Goal: Task Accomplishment & Management: Manage account settings

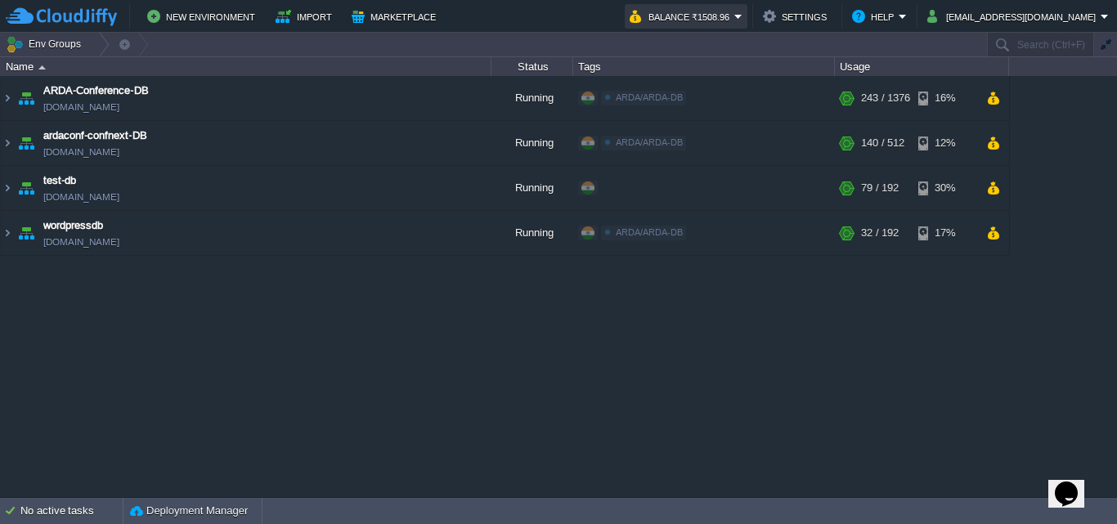
click at [734, 16] on button "Balance ₹1508.96" at bounding box center [681, 17] width 105 height 20
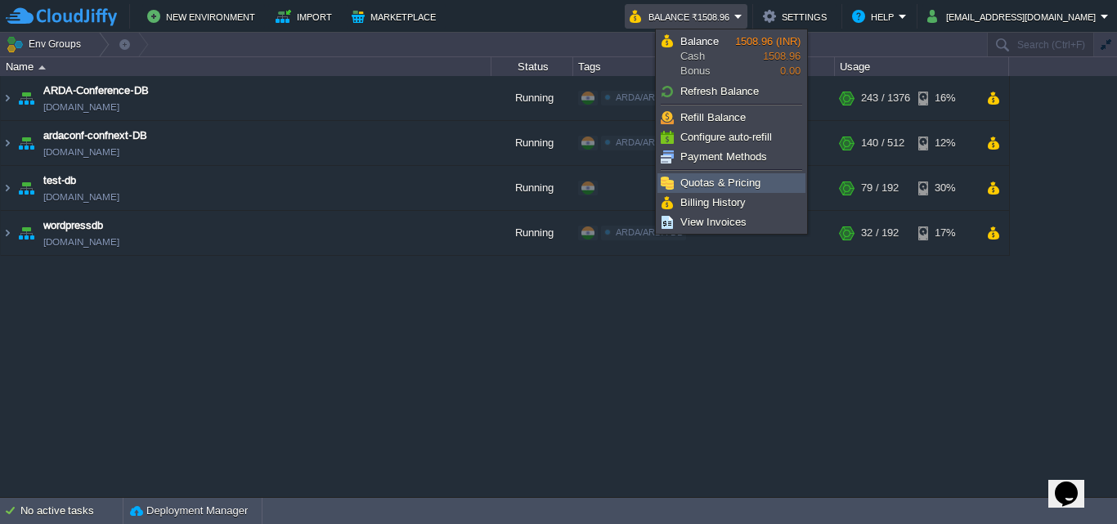
click at [740, 187] on span "Quotas & Pricing" at bounding box center [720, 183] width 80 height 12
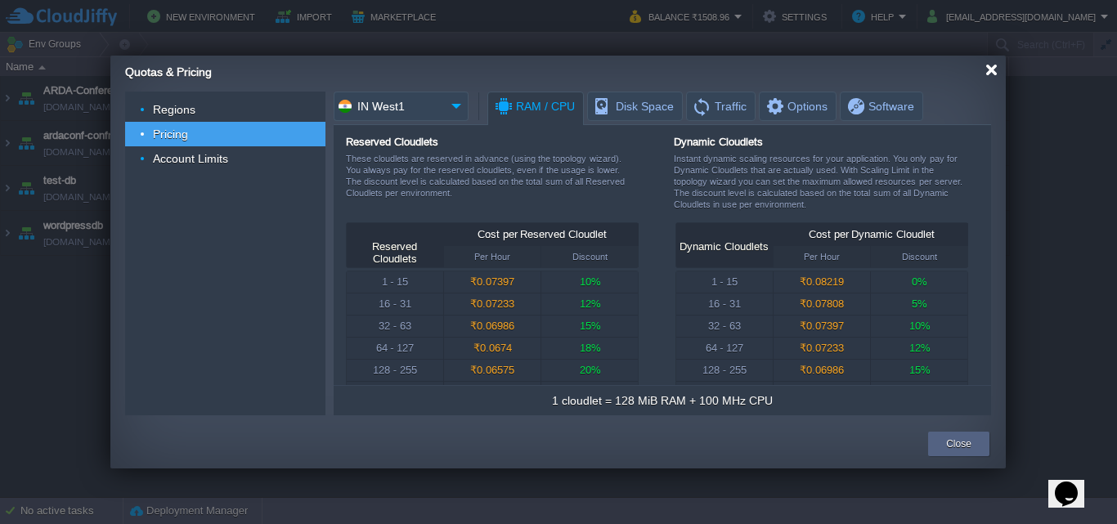
click at [987, 66] on div at bounding box center [991, 70] width 12 height 12
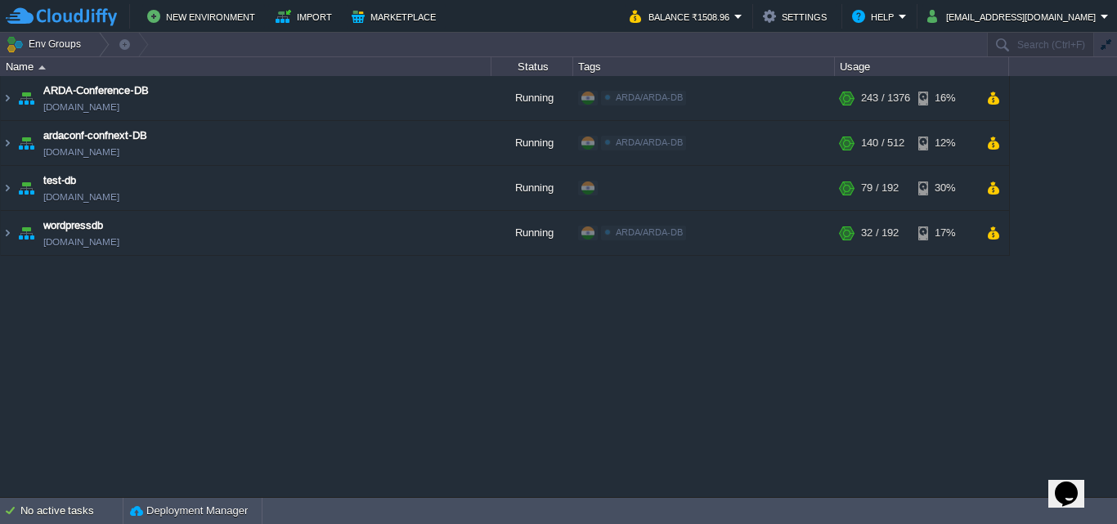
click at [773, 29] on div "New Environment Import Marketplace Bonus ₹0.00 Upgrade Account Balance ₹1508.96…" at bounding box center [558, 16] width 1117 height 33
click at [734, 23] on button "Balance ₹1508.96" at bounding box center [681, 17] width 105 height 20
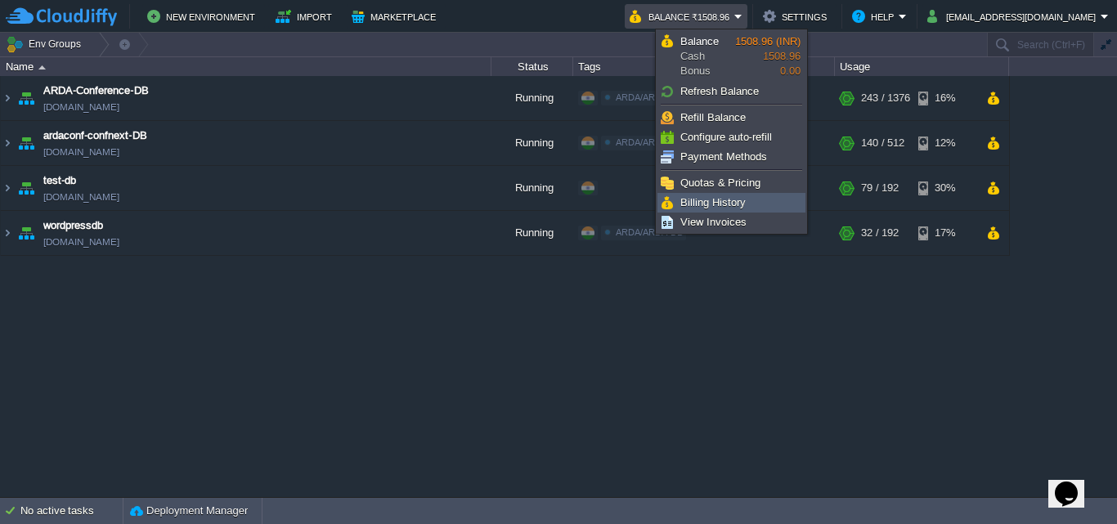
click at [713, 204] on span "Billing History" at bounding box center [712, 202] width 65 height 12
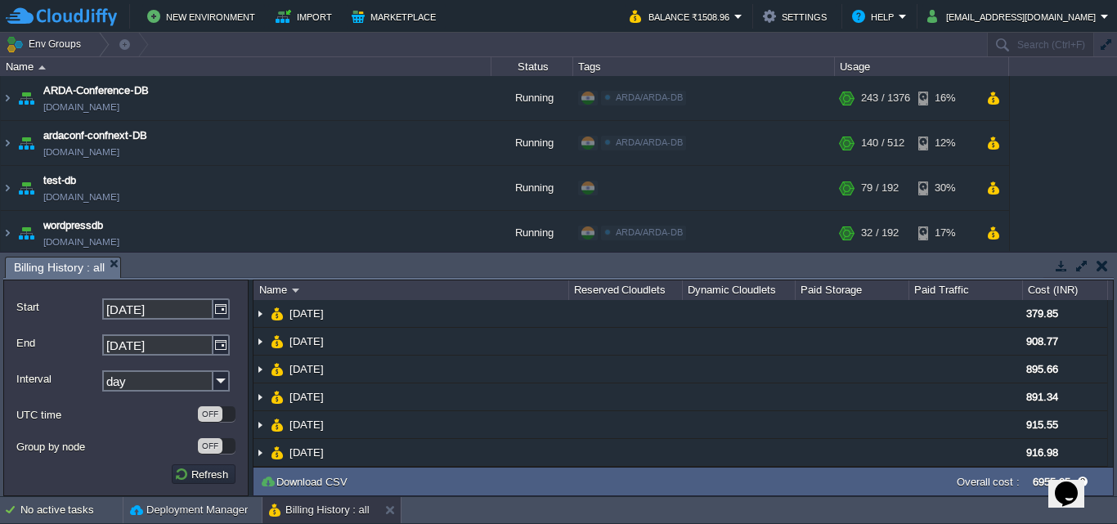
click at [1103, 266] on button "button" at bounding box center [1101, 265] width 11 height 15
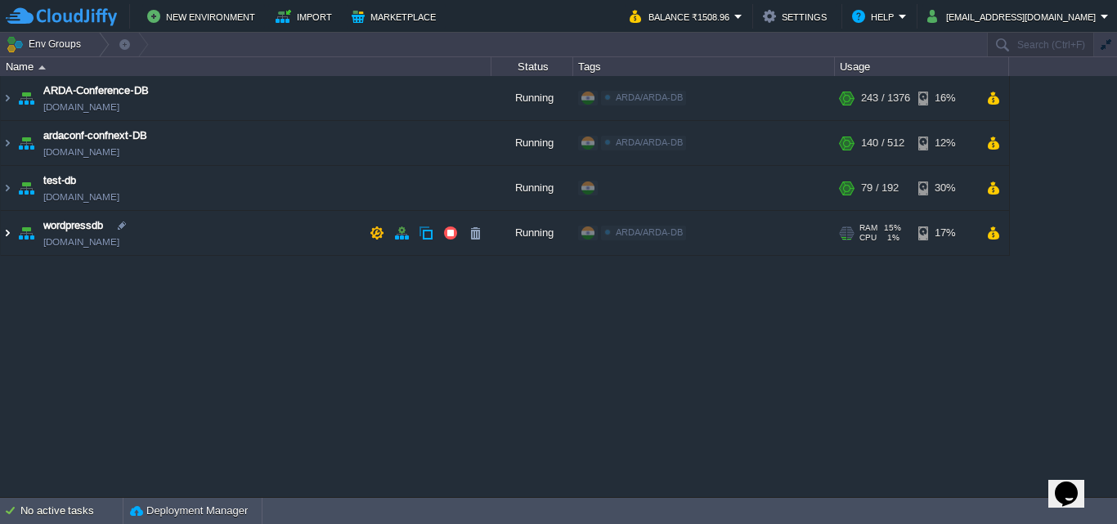
click at [10, 234] on img at bounding box center [7, 233] width 13 height 44
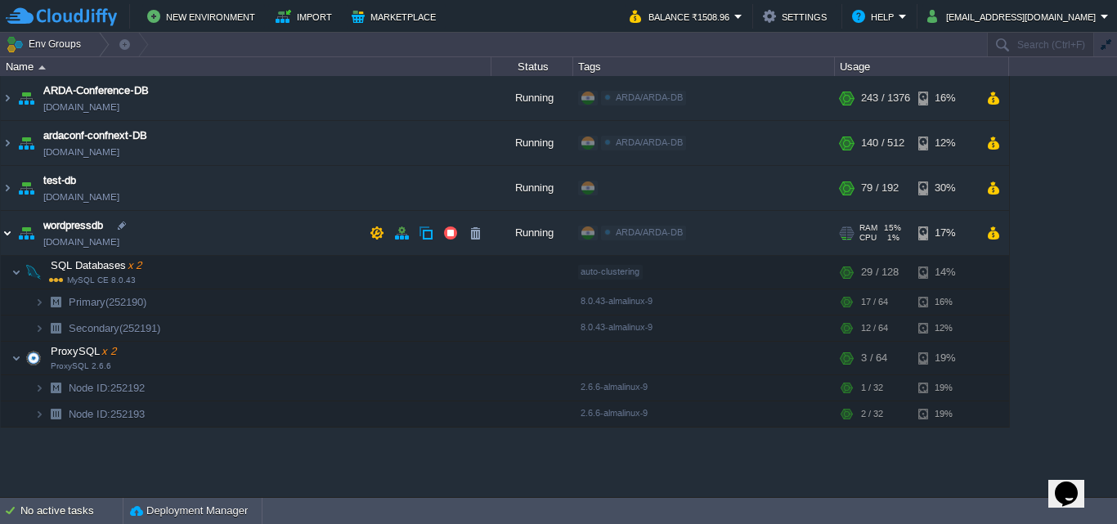
click at [12, 234] on img at bounding box center [7, 233] width 13 height 44
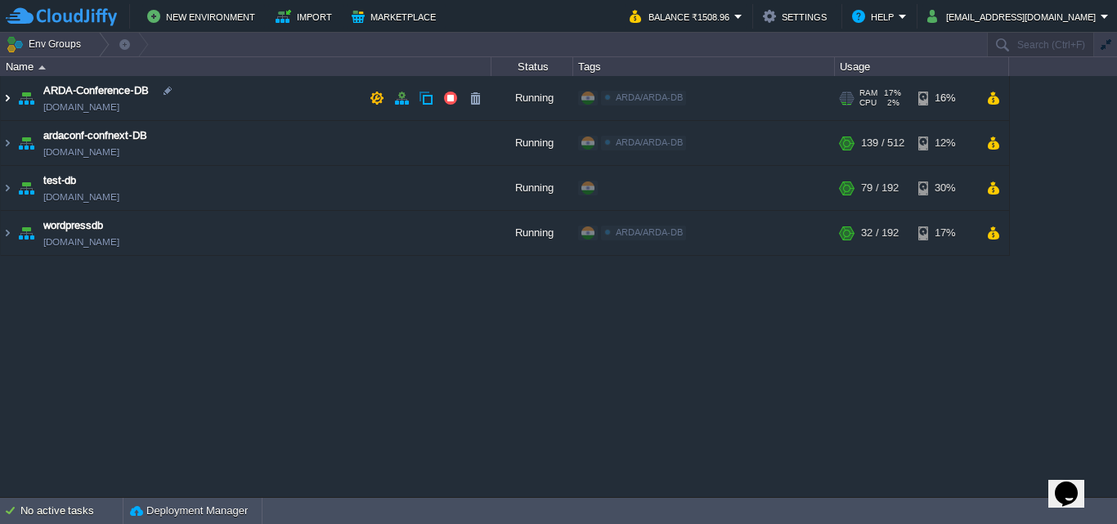
click at [3, 96] on img at bounding box center [7, 98] width 13 height 44
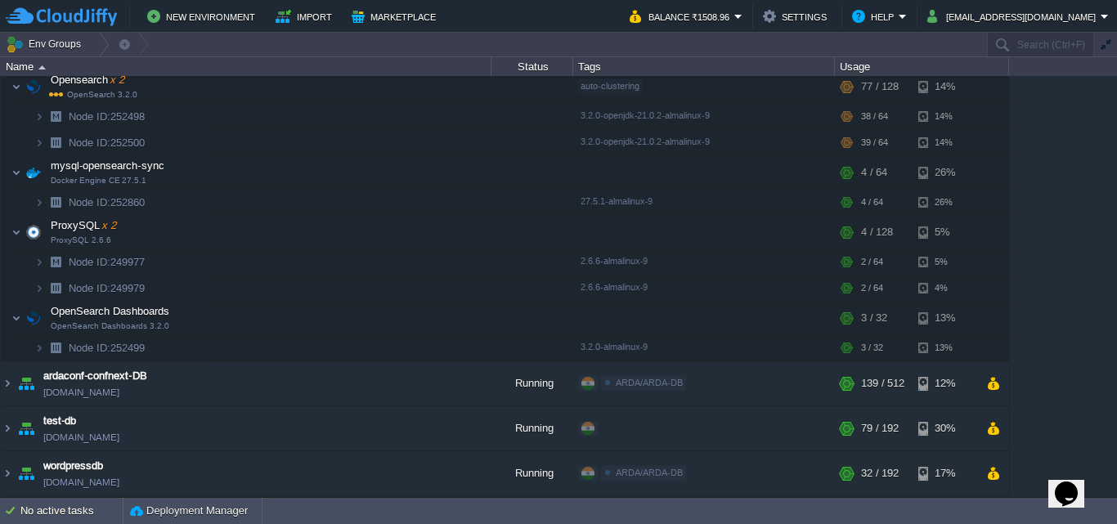
scroll to position [55, 0]
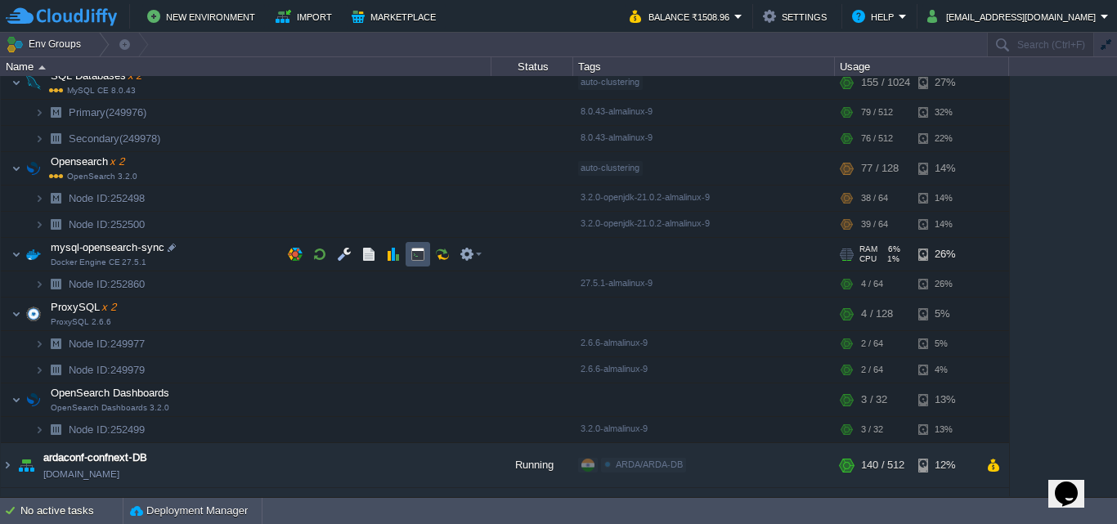
click at [415, 253] on button "button" at bounding box center [417, 254] width 15 height 15
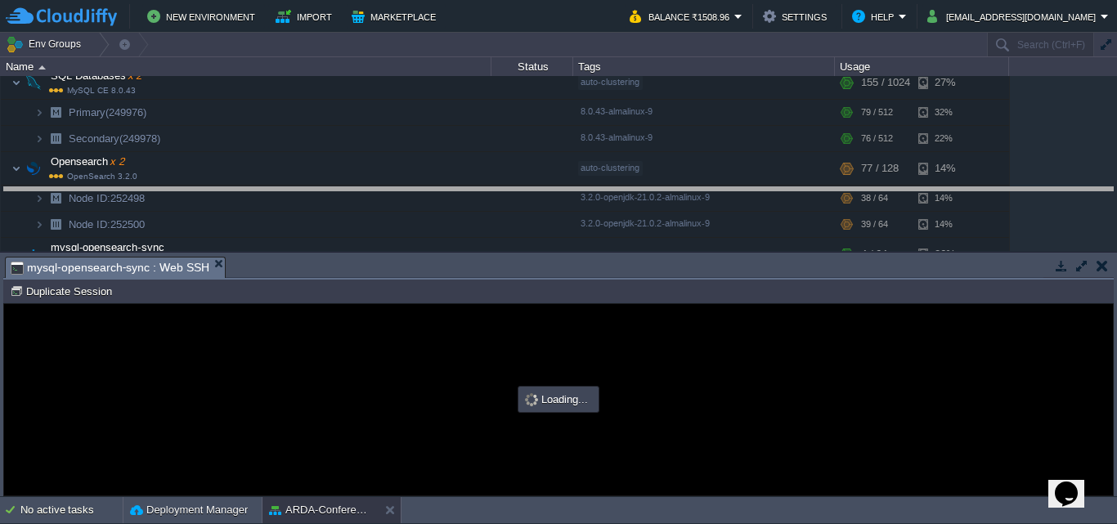
drag, startPoint x: 531, startPoint y: 274, endPoint x: 549, endPoint y: 198, distance: 78.1
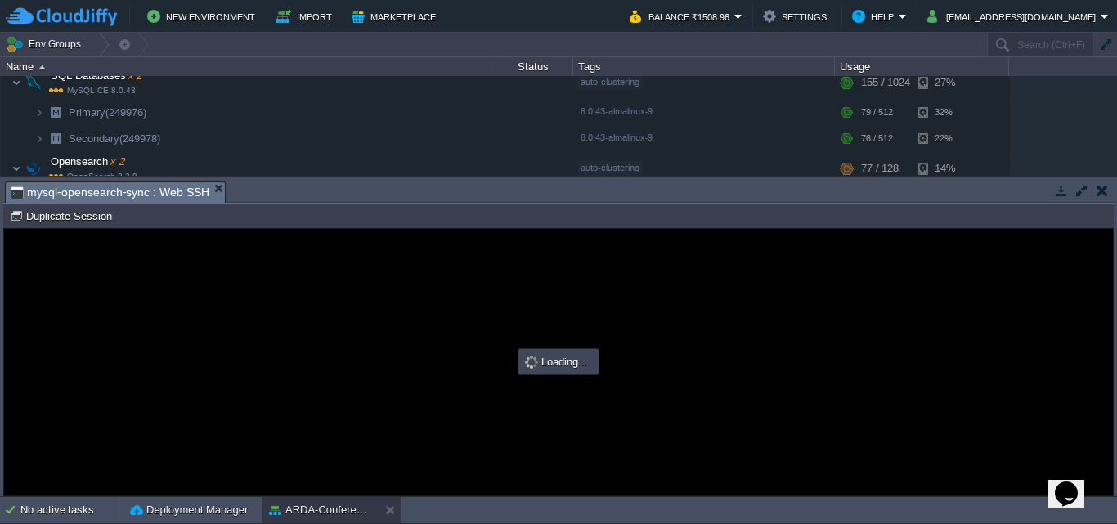
type input "#000000"
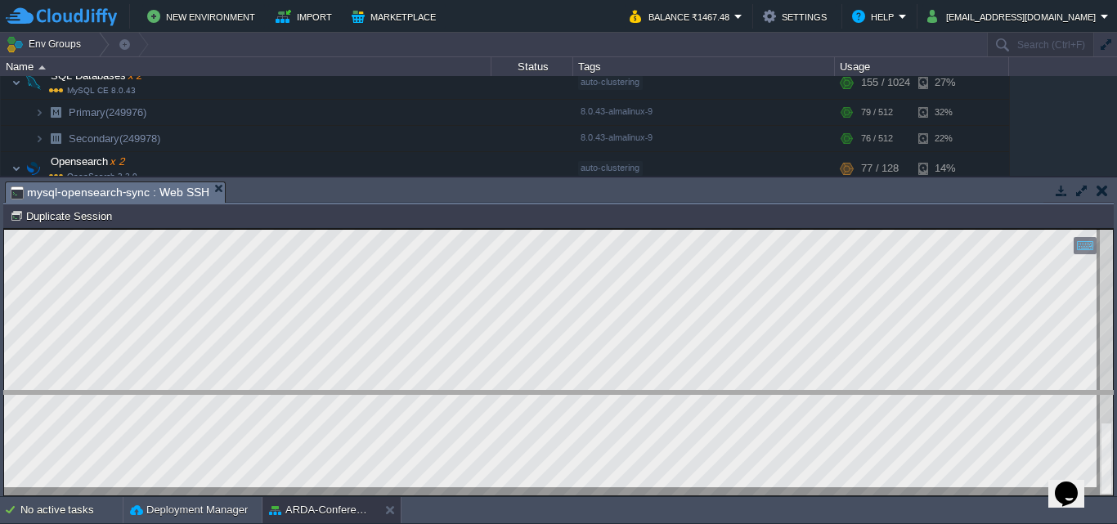
drag, startPoint x: 584, startPoint y: 185, endPoint x: 627, endPoint y: 394, distance: 213.5
click at [627, 394] on body "New Environment Import Marketplace Bonus ₹0.00 Upgrade Account Balance ₹1467.48…" at bounding box center [558, 262] width 1117 height 524
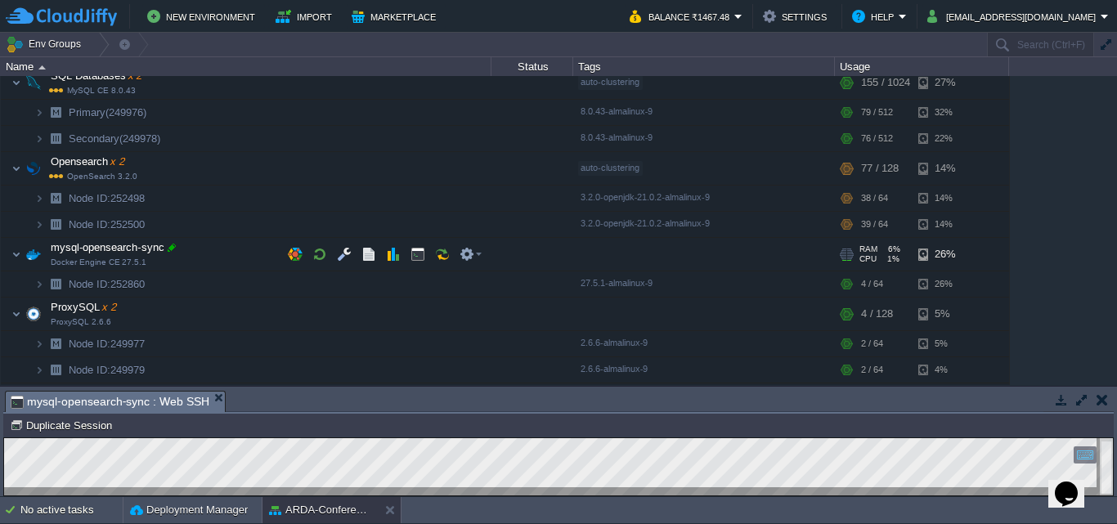
click at [170, 248] on div at bounding box center [171, 247] width 15 height 15
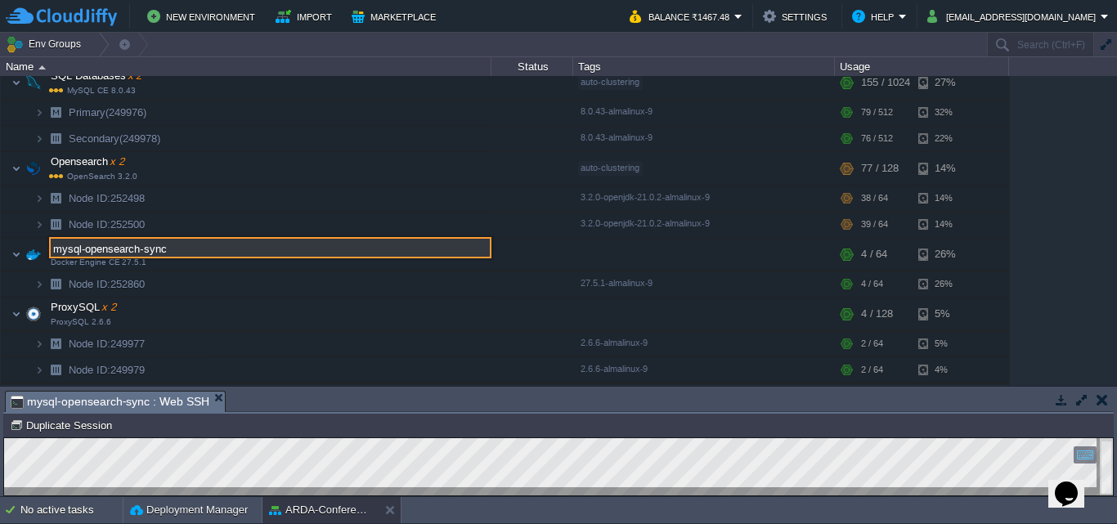
click at [1031, 285] on div "ARDA-Conference-DB [DOMAIN_NAME] Running ARDA/ARDA-DB Edit RAM 17% CPU 2% 243 /…" at bounding box center [558, 230] width 1117 height 309
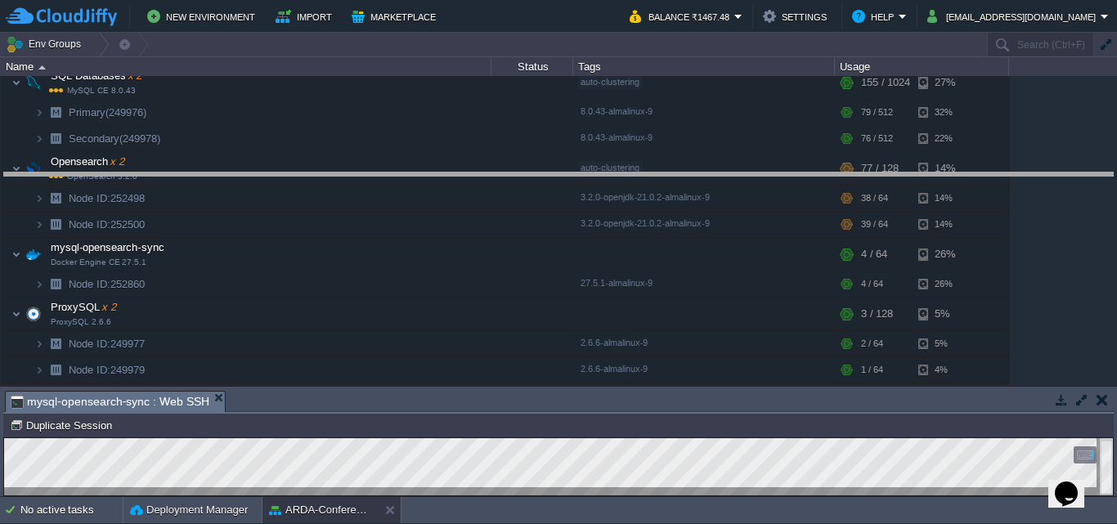
drag, startPoint x: 624, startPoint y: 397, endPoint x: 665, endPoint y: 128, distance: 272.2
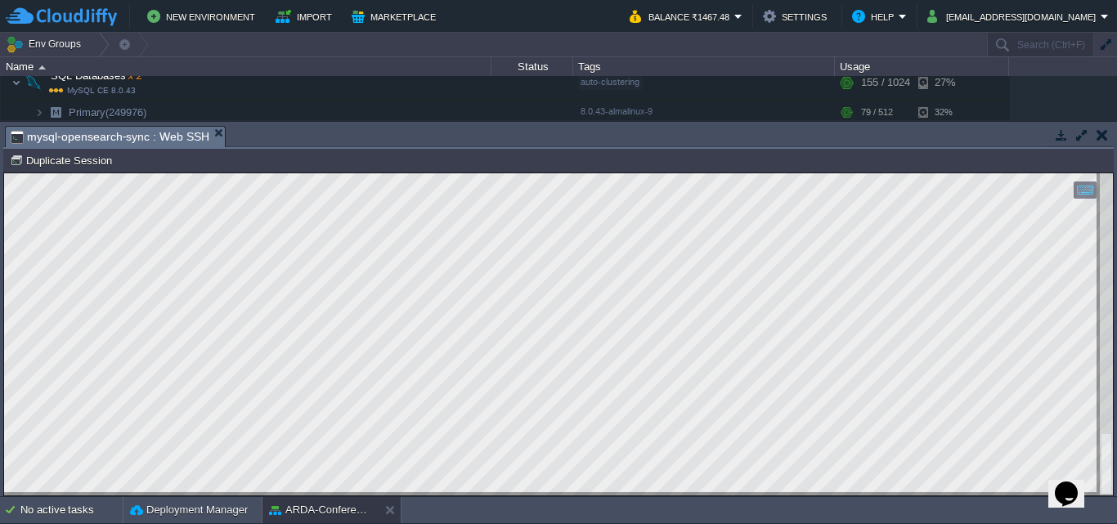
click at [1104, 138] on button "button" at bounding box center [1101, 135] width 11 height 15
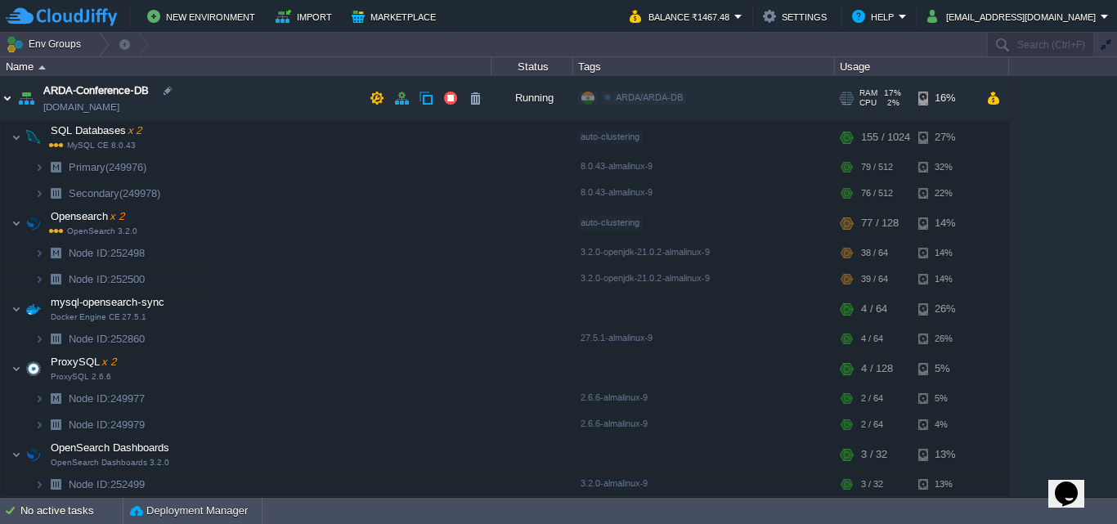
click at [9, 87] on img at bounding box center [7, 98] width 13 height 44
